Goal: Find specific page/section: Find specific page/section

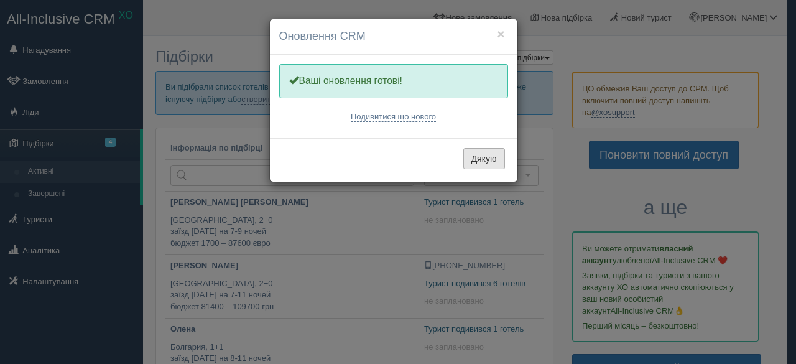
click at [482, 157] on button "Дякую" at bounding box center [485, 158] width 42 height 21
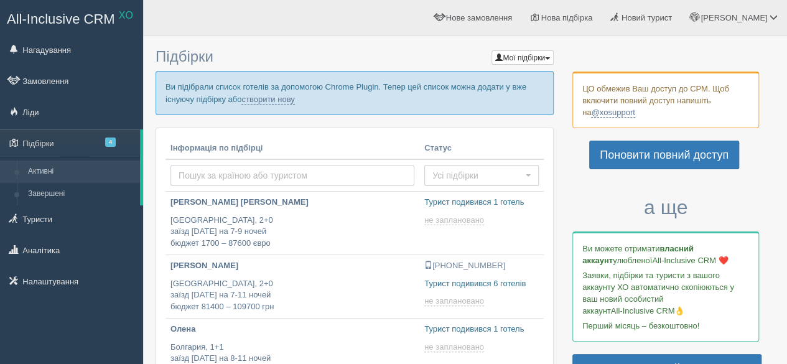
click at [223, 174] on input "text" at bounding box center [292, 175] width 244 height 21
type input "buniak"
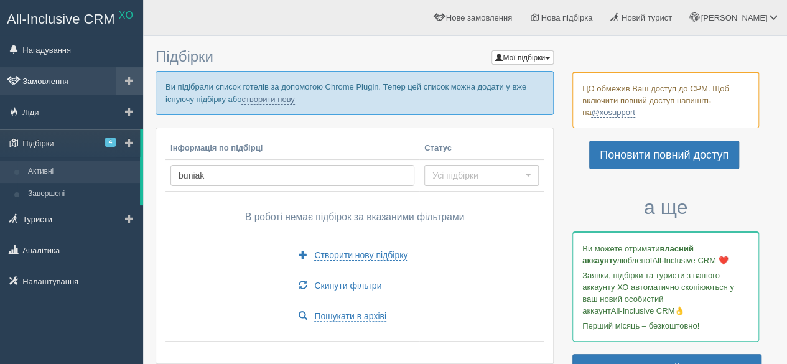
click at [53, 85] on link "Замовлення" at bounding box center [71, 80] width 143 height 27
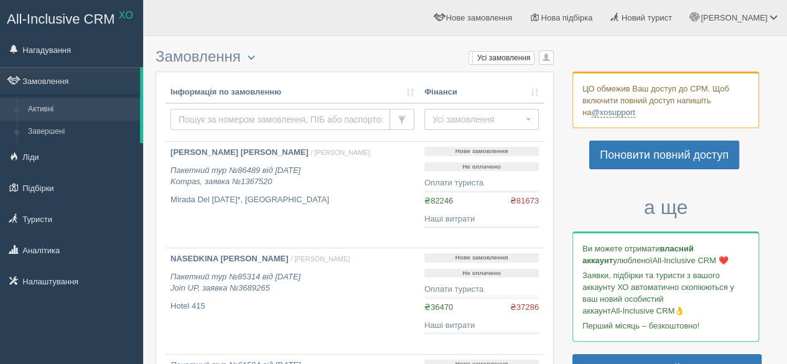
click at [225, 118] on input "text" at bounding box center [280, 119] width 220 height 21
type input "buniak"
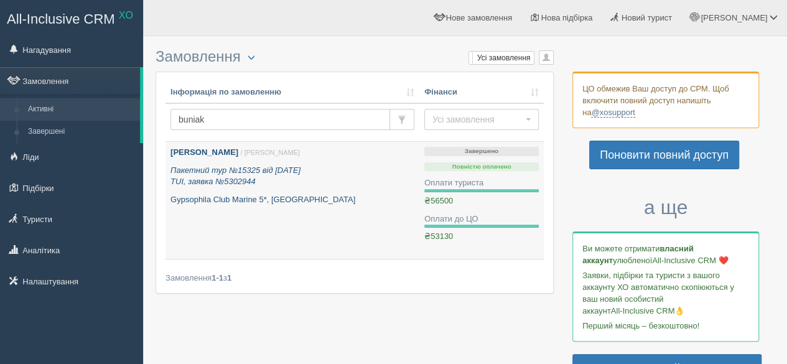
click at [229, 150] on b "BUNIAK OLEKSANDR" at bounding box center [204, 151] width 68 height 9
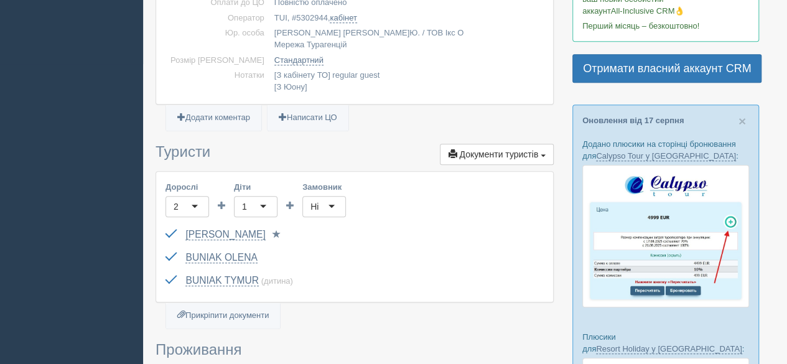
scroll to position [373, 0]
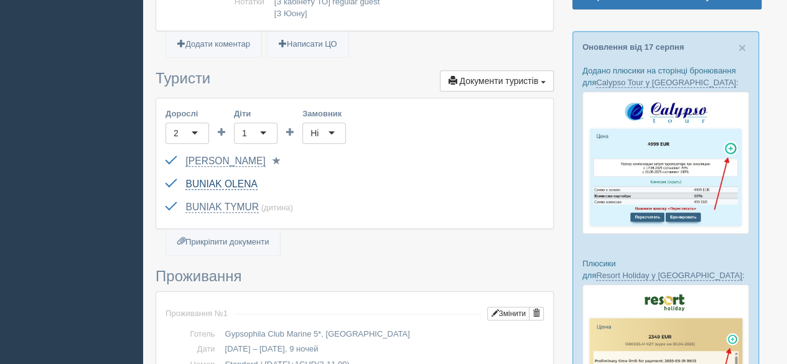
click at [245, 179] on link "BUNIAK OLENA" at bounding box center [221, 184] width 72 height 11
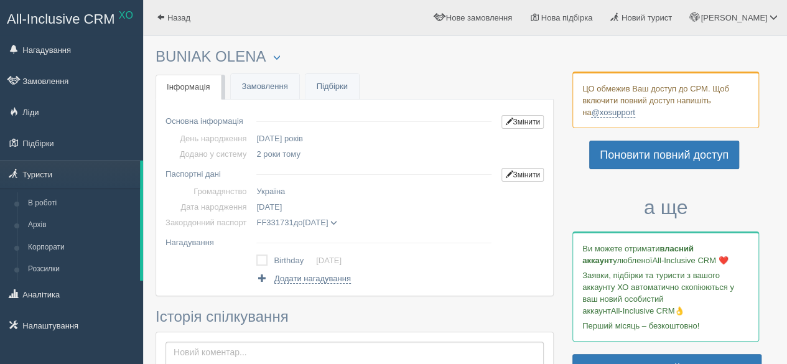
click at [337, 220] on span at bounding box center [333, 223] width 7 height 7
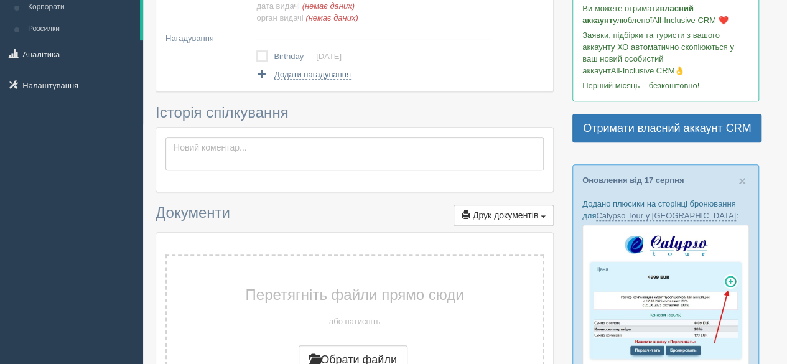
scroll to position [187, 0]
